Goal: Use online tool/utility: Utilize a website feature to perform a specific function

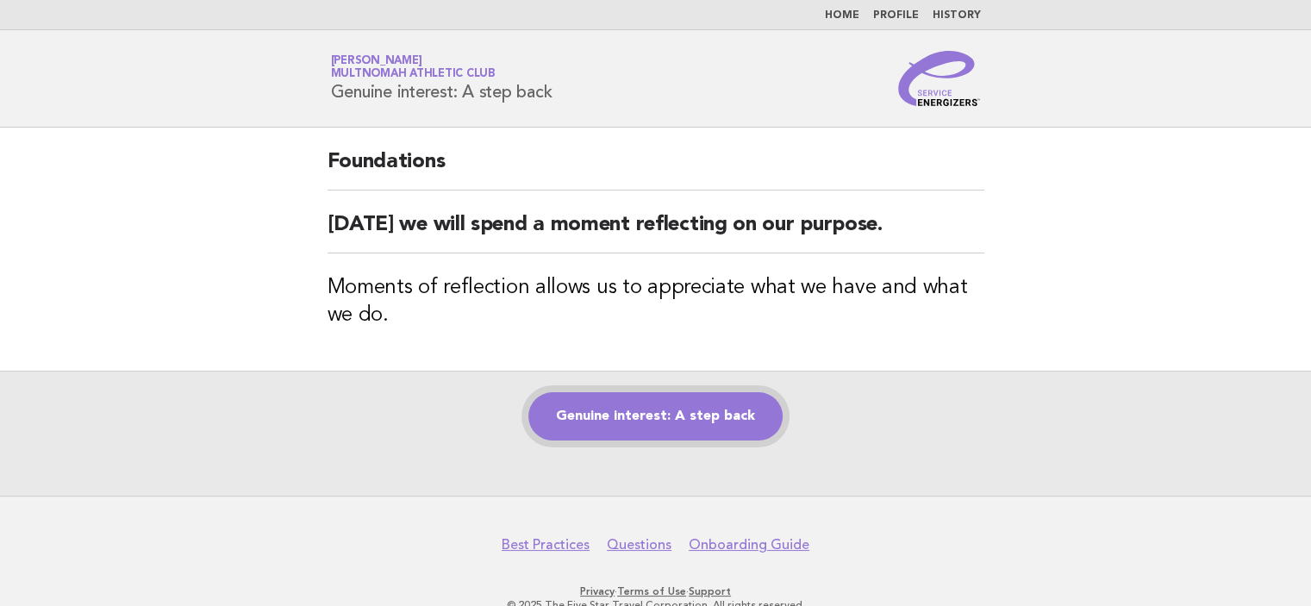
click at [687, 415] on link "Genuine interest: A step back" at bounding box center [655, 416] width 254 height 48
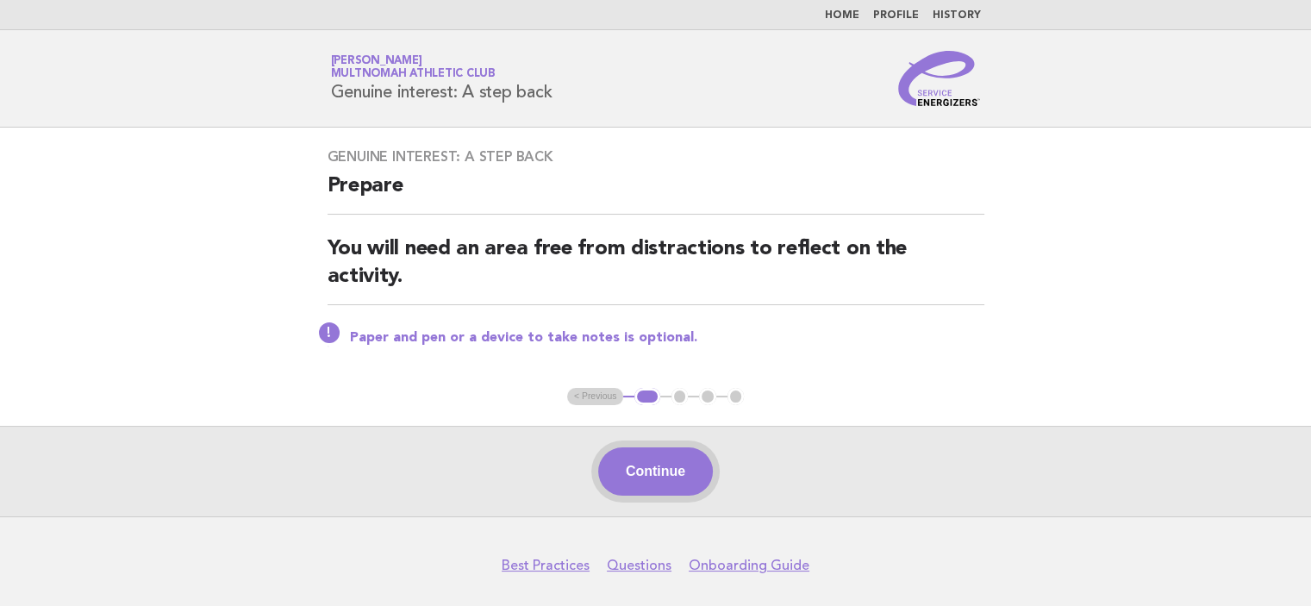
click at [673, 469] on button "Continue" at bounding box center [655, 471] width 115 height 48
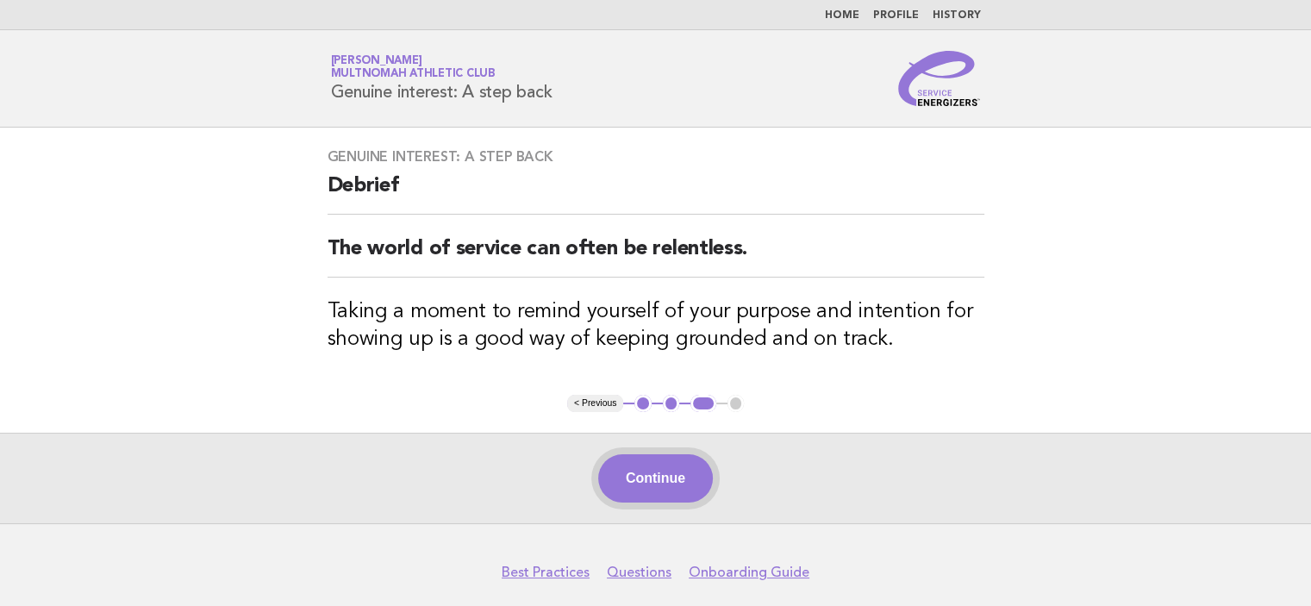
click at [673, 501] on button "Continue" at bounding box center [655, 478] width 115 height 48
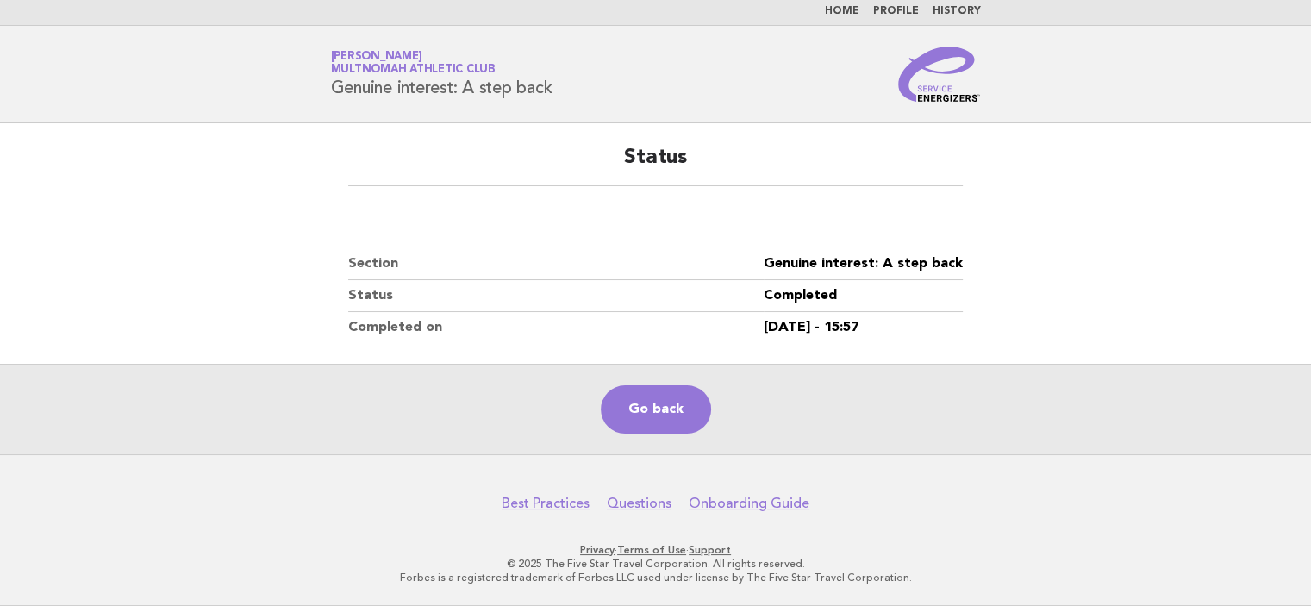
scroll to position [209, 0]
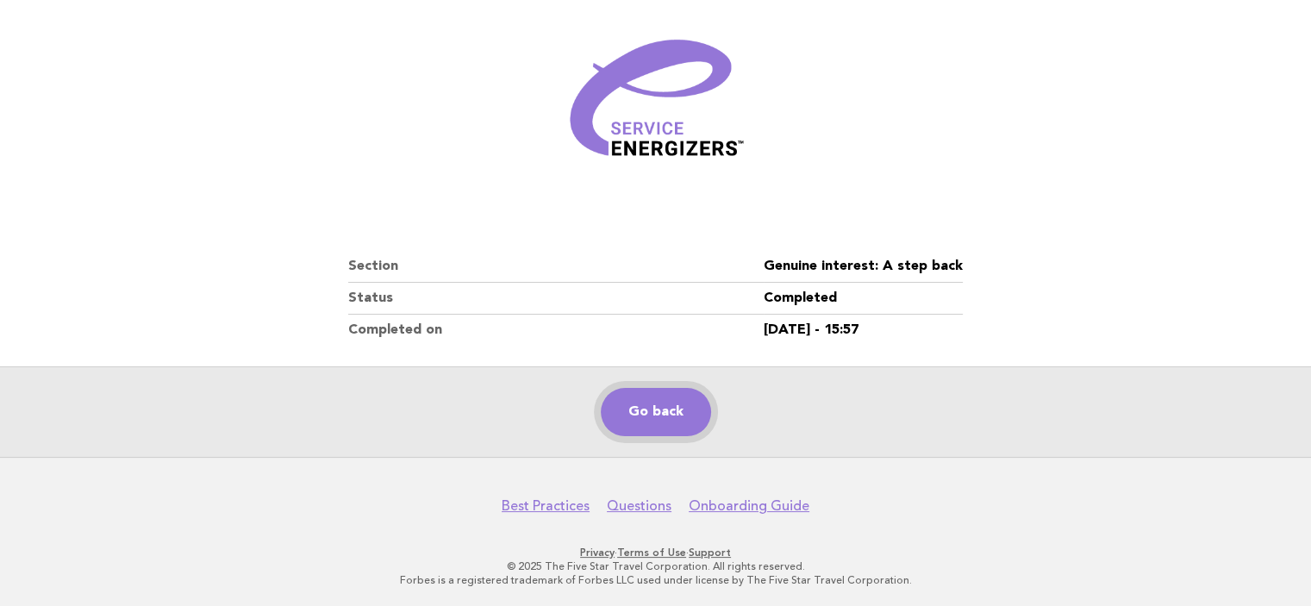
click at [653, 416] on link "Go back" at bounding box center [656, 412] width 110 height 48
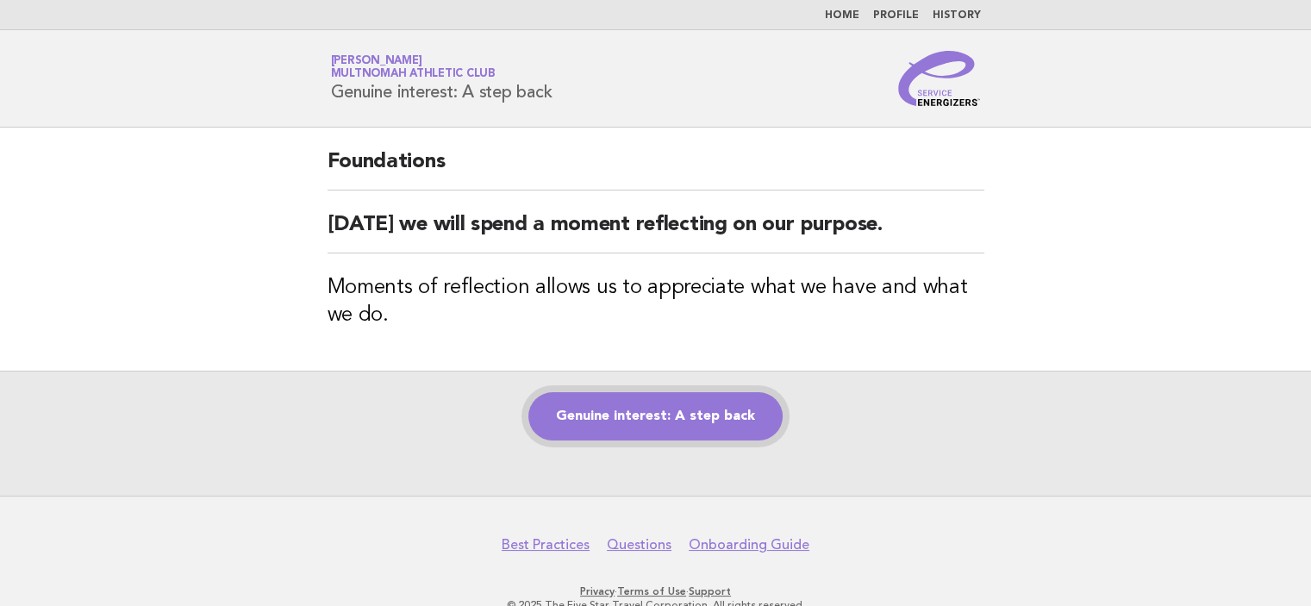
click at [650, 413] on link "Genuine interest: A step back" at bounding box center [655, 416] width 254 height 48
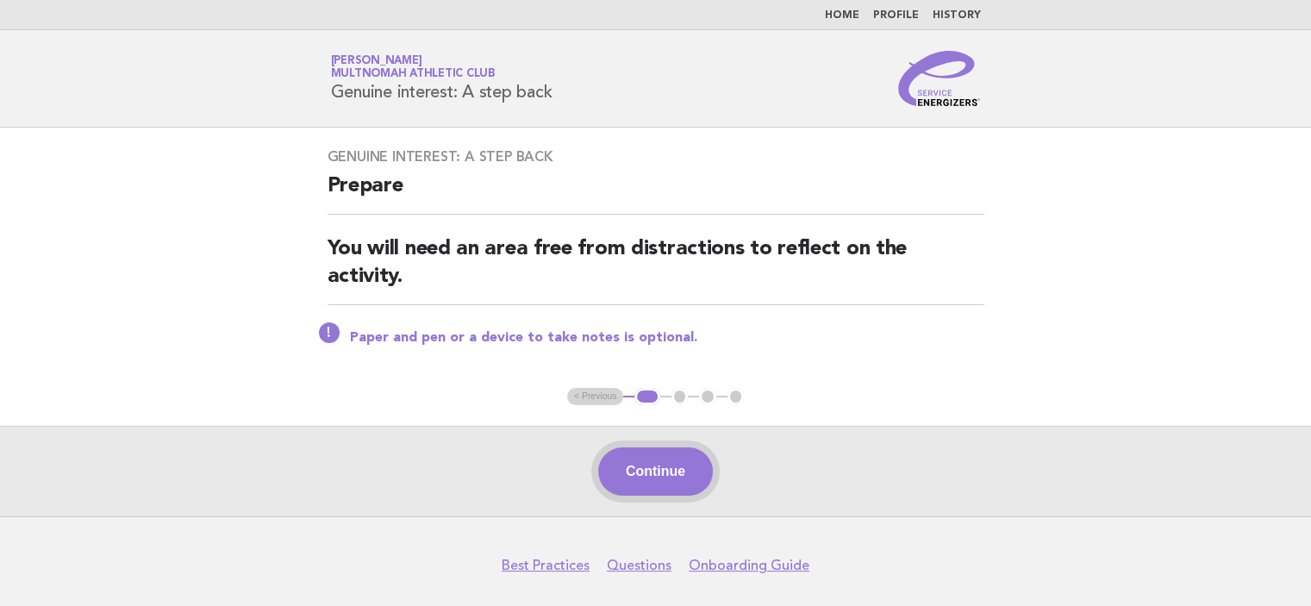
click at [685, 472] on button "Continue" at bounding box center [655, 471] width 115 height 48
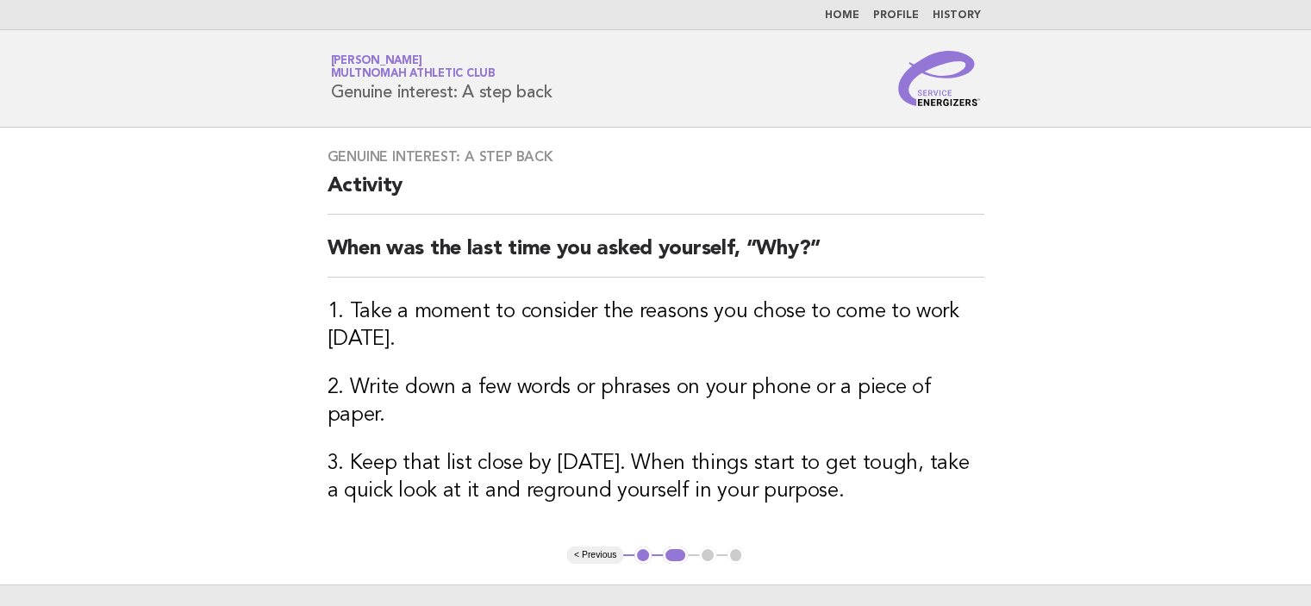
click at [617, 547] on button "< Previous" at bounding box center [595, 555] width 56 height 17
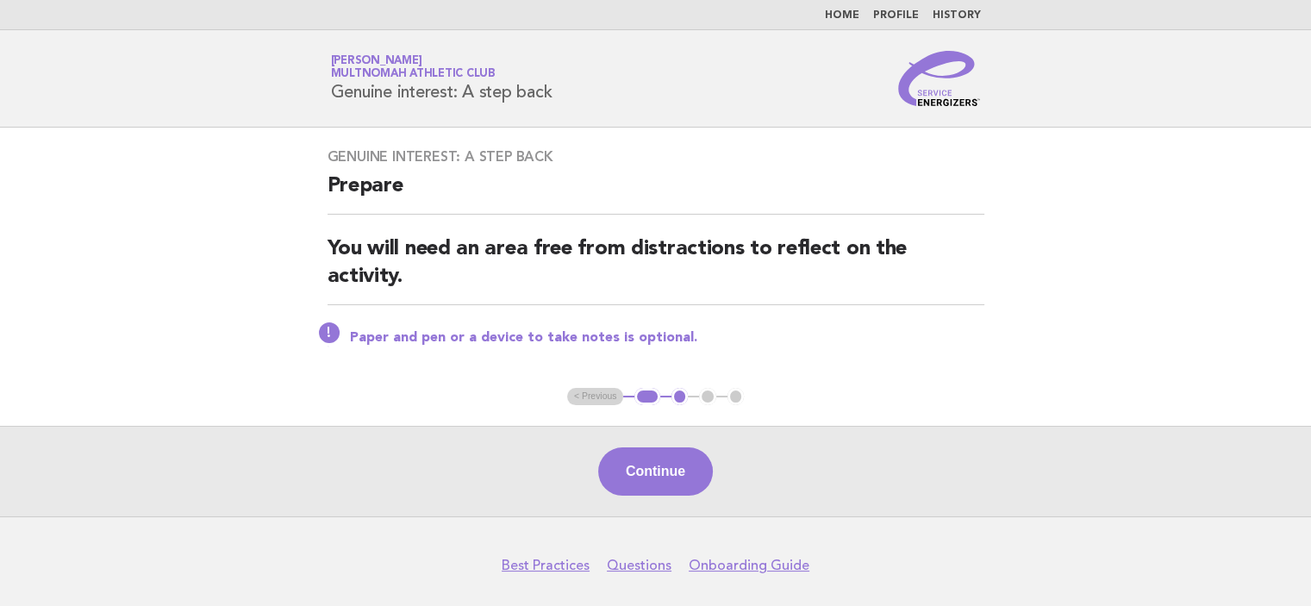
click at [608, 397] on ul "< Previous 1 2 3 4" at bounding box center [655, 396] width 177 height 17
click at [603, 395] on ul "< Previous 1 2 3 4" at bounding box center [655, 396] width 177 height 17
click at [579, 409] on main "Genuine interest: A step back Prepare You will need an area free from distracti…" at bounding box center [655, 322] width 1311 height 389
click at [611, 389] on ul "< Previous 1 2 3 4" at bounding box center [655, 396] width 177 height 17
click at [674, 475] on button "Continue" at bounding box center [655, 471] width 115 height 48
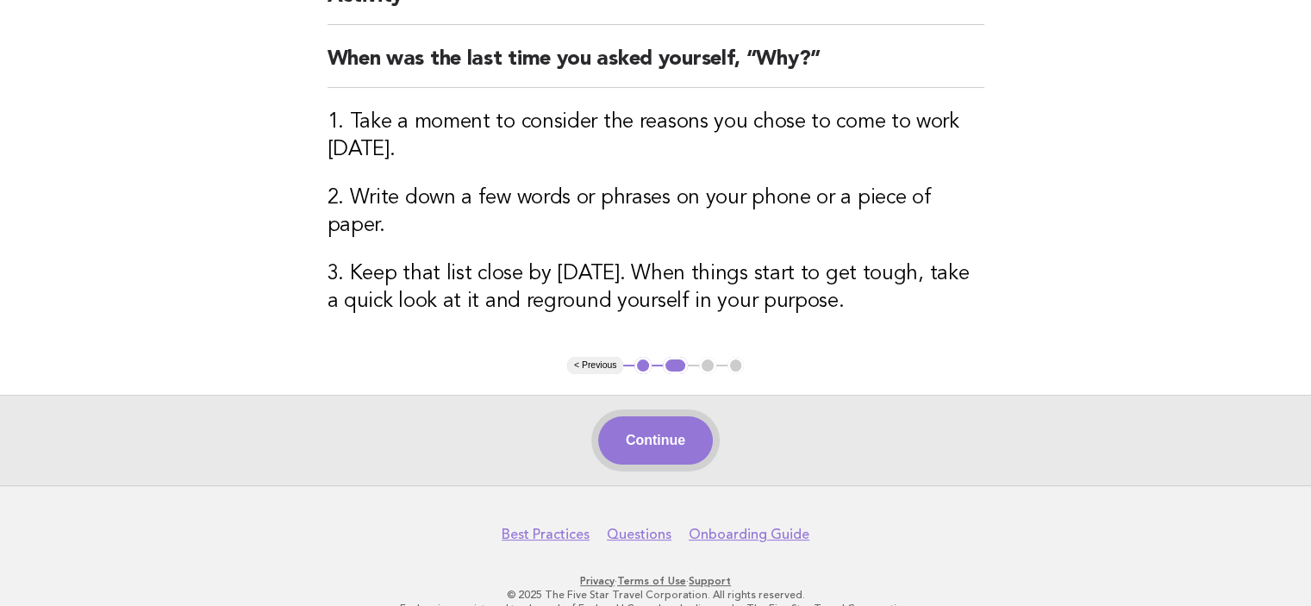
click at [651, 416] on button "Continue" at bounding box center [655, 440] width 115 height 48
